Goal: Entertainment & Leisure: Browse casually

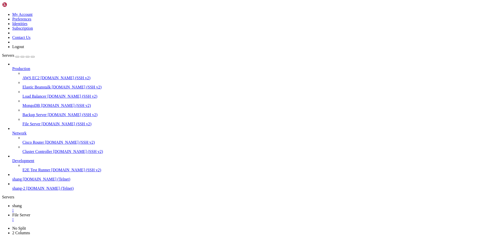
scroll to position [9975, 0]
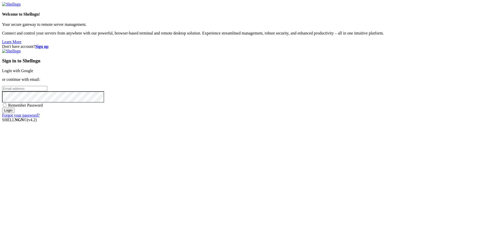
click at [33, 73] on link "Login with Google" at bounding box center [17, 70] width 31 height 4
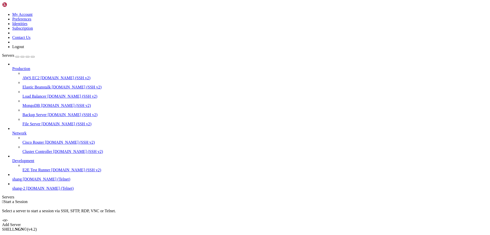
click at [36, 181] on span "[DOMAIN_NAME] (Telnet)" at bounding box center [46, 179] width 47 height 4
click at [18, 190] on span "shang-2" at bounding box center [18, 188] width 13 height 4
click at [23, 181] on span "[DOMAIN_NAME] (Telnet)" at bounding box center [46, 179] width 47 height 4
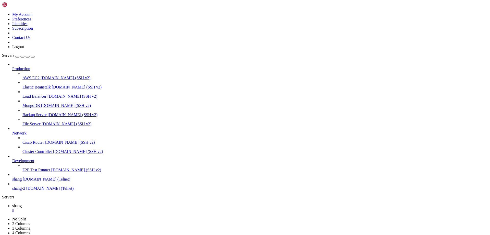
scroll to position [677, 0]
click at [22, 144] on link "Cisco Router [DOMAIN_NAME] (SSH v2)" at bounding box center [254, 142] width 465 height 5
click at [73, 203] on link "shang " at bounding box center [250, 207] width 476 height 9
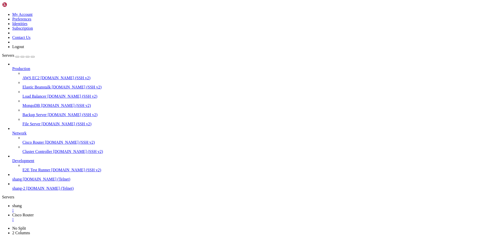
click at [34, 212] on span "Cisco Router" at bounding box center [22, 214] width 21 height 4
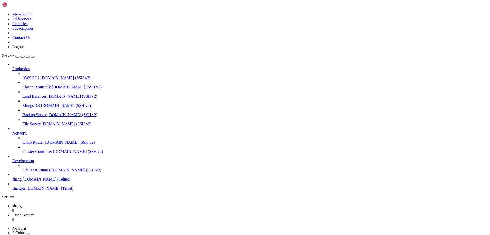
click at [22, 203] on span "shang" at bounding box center [16, 205] width 9 height 4
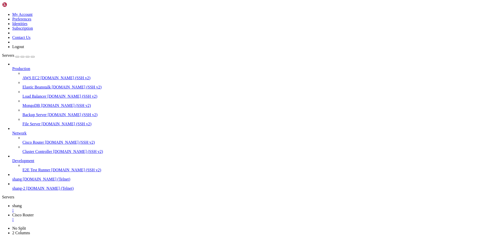
scroll to position [1282, 0]
drag, startPoint x: 34, startPoint y: 366, endPoint x: 6, endPoint y: 368, distance: 27.6
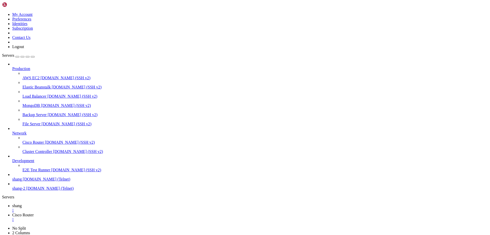
scroll to position [1787, 0]
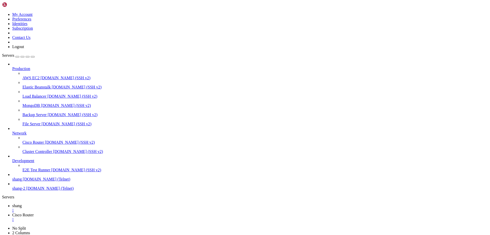
click at [34, 212] on span "Cisco Router" at bounding box center [22, 214] width 21 height 4
click at [22, 203] on span "shang" at bounding box center [16, 205] width 9 height 4
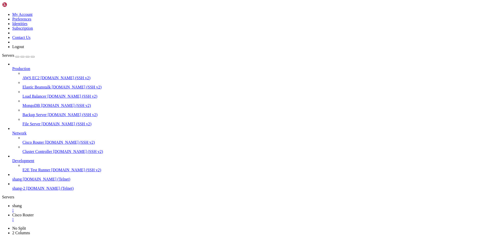
drag, startPoint x: 163, startPoint y: 418, endPoint x: 305, endPoint y: 425, distance: 142.6
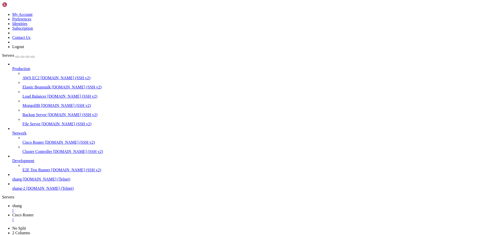
click at [34, 212] on span "Cisco Router" at bounding box center [22, 214] width 21 height 4
click at [22, 203] on span "shang" at bounding box center [16, 205] width 9 height 4
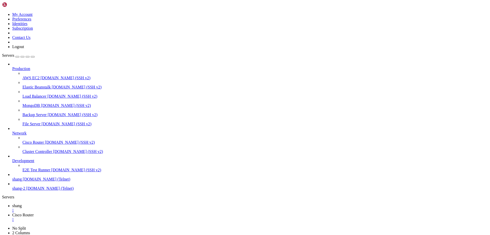
click at [34, 212] on span "Cisco Router" at bounding box center [22, 214] width 21 height 4
click at [79, 203] on link "shang " at bounding box center [250, 207] width 476 height 9
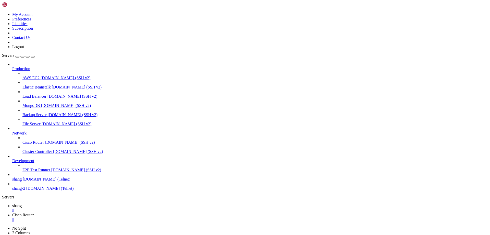
scroll to position [3770, 0]
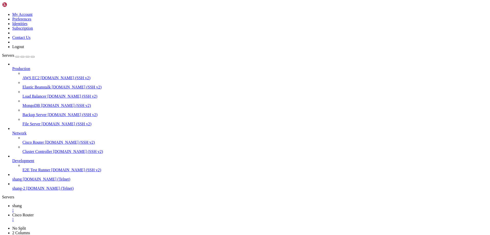
drag, startPoint x: 327, startPoint y: 441, endPoint x: 369, endPoint y: 440, distance: 41.9
